Goal: Information Seeking & Learning: Learn about a topic

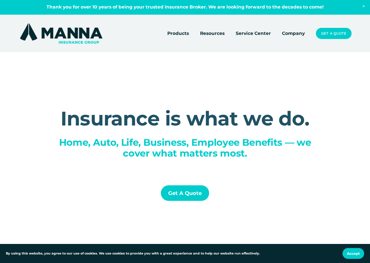
click at [295, 32] on link "Company" at bounding box center [293, 33] width 23 height 8
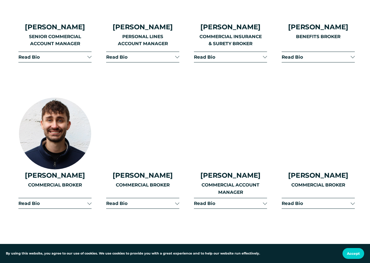
scroll to position [919, 0]
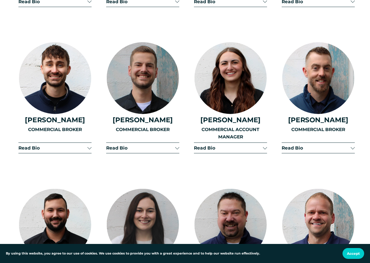
click at [156, 149] on span "Read Bio" at bounding box center [140, 148] width 69 height 6
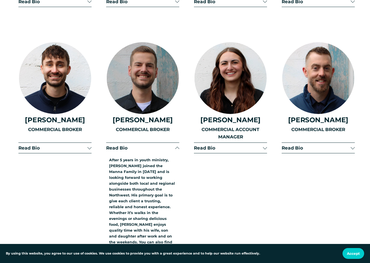
click at [156, 150] on span "Read Bio" at bounding box center [140, 148] width 69 height 6
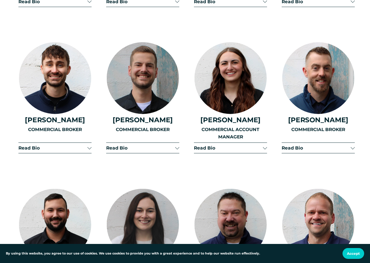
click at [210, 150] on span "Read Bio" at bounding box center [228, 148] width 69 height 6
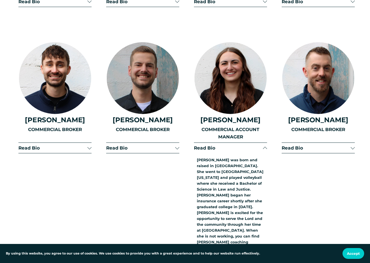
click at [210, 150] on span "Read Bio" at bounding box center [228, 148] width 69 height 6
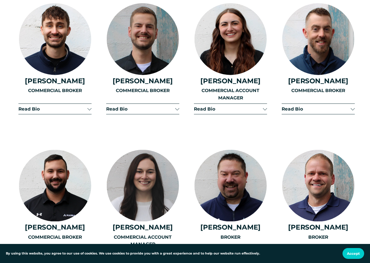
scroll to position [1007, 0]
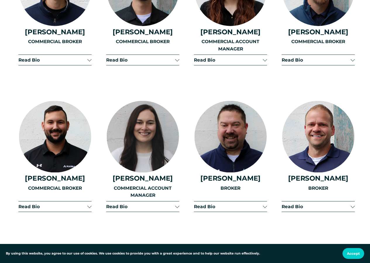
click at [222, 209] on span "Read Bio" at bounding box center [228, 207] width 69 height 6
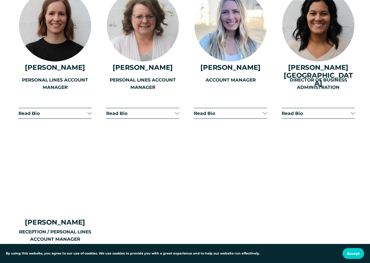
scroll to position [1417, 0]
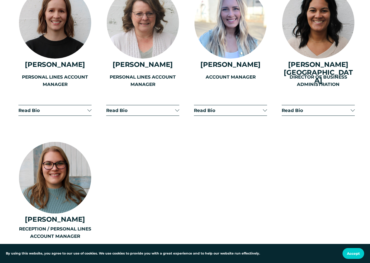
click at [68, 246] on span "Read Bio" at bounding box center [52, 249] width 69 height 6
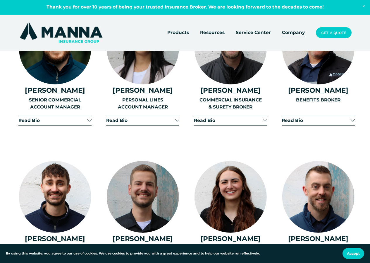
scroll to position [773, 0]
